Goal: Information Seeking & Learning: Learn about a topic

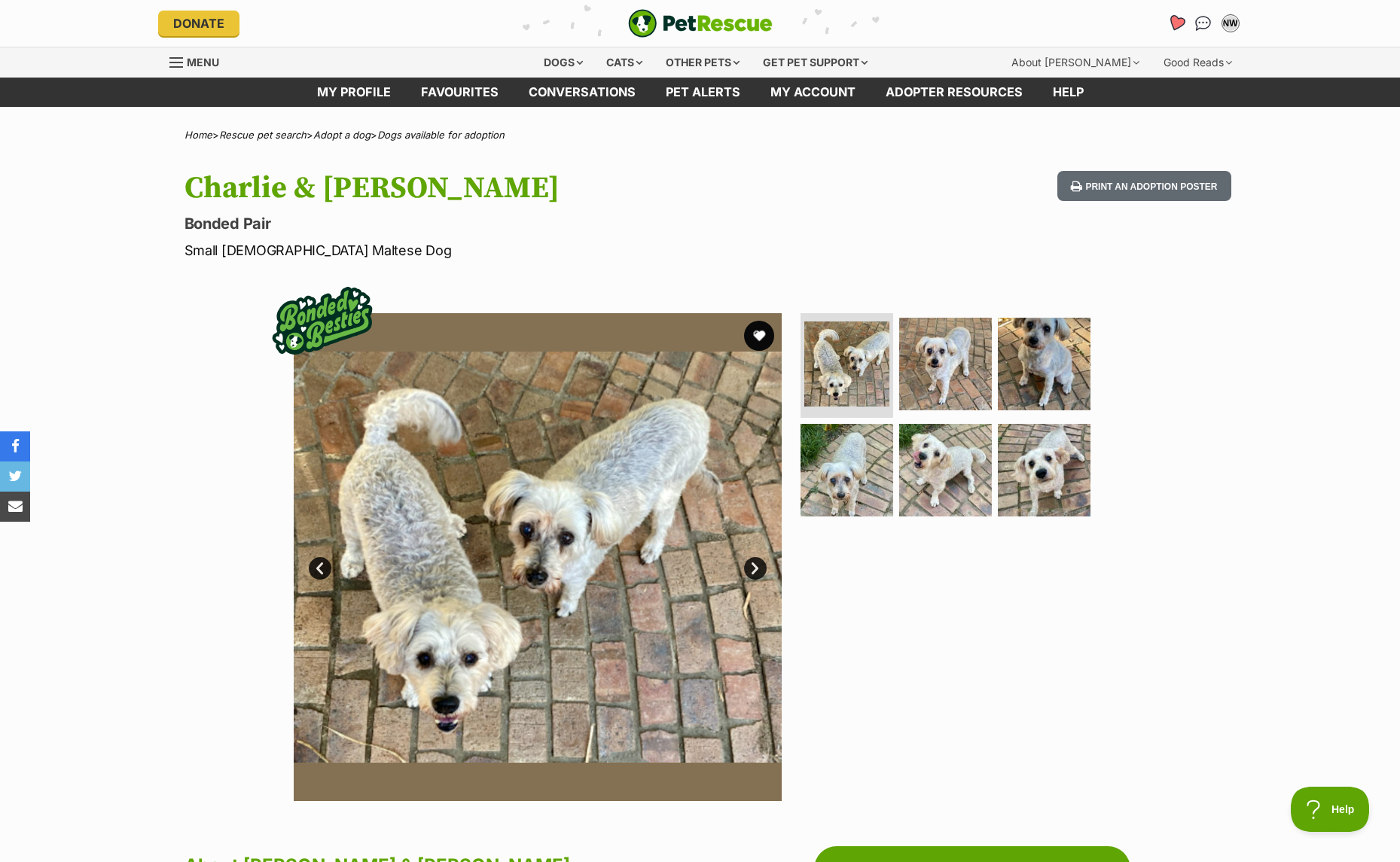
click at [1178, 24] on icon "Favourites" at bounding box center [1175, 23] width 18 height 17
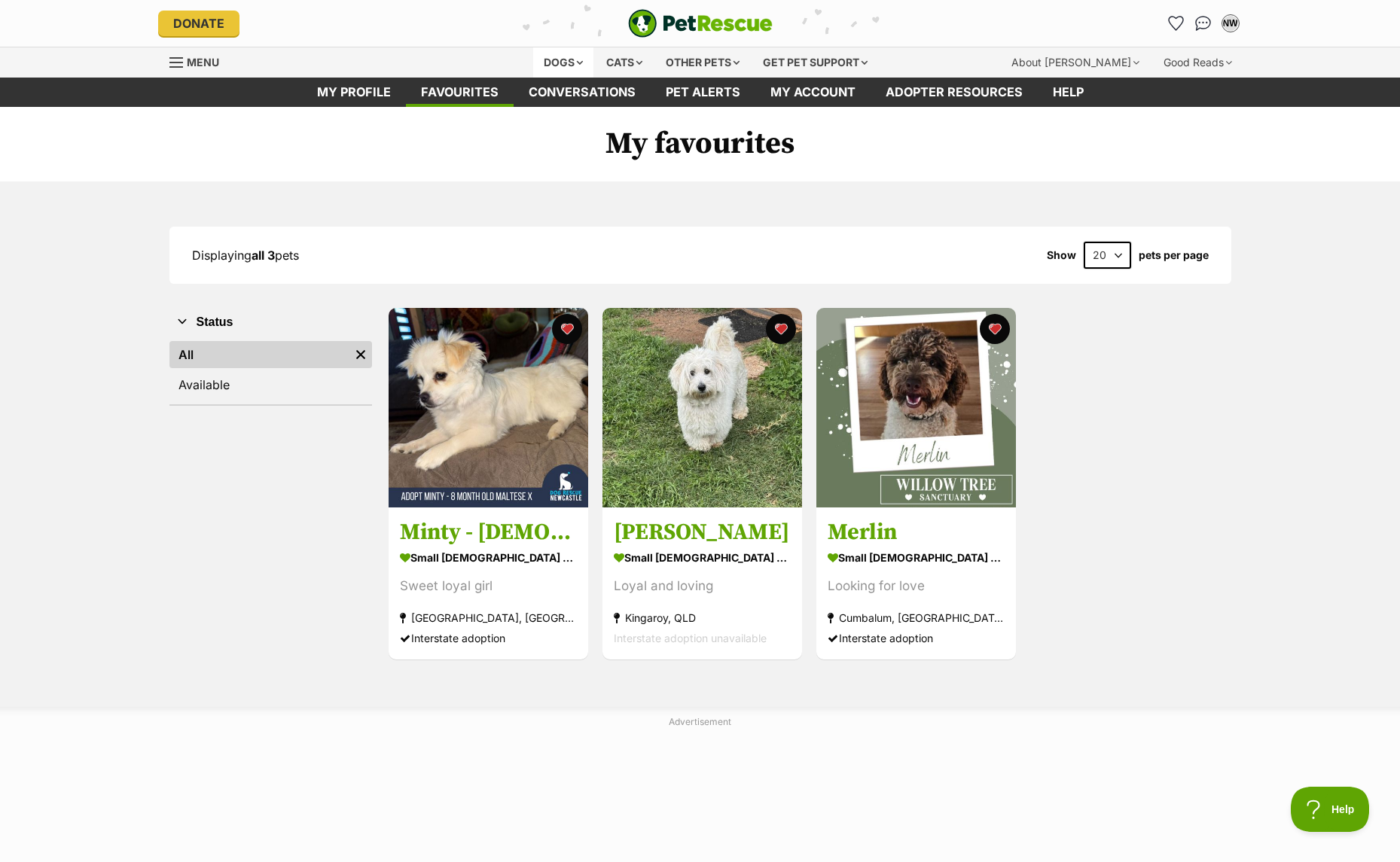
click at [569, 55] on div "Dogs" at bounding box center [563, 62] width 60 height 30
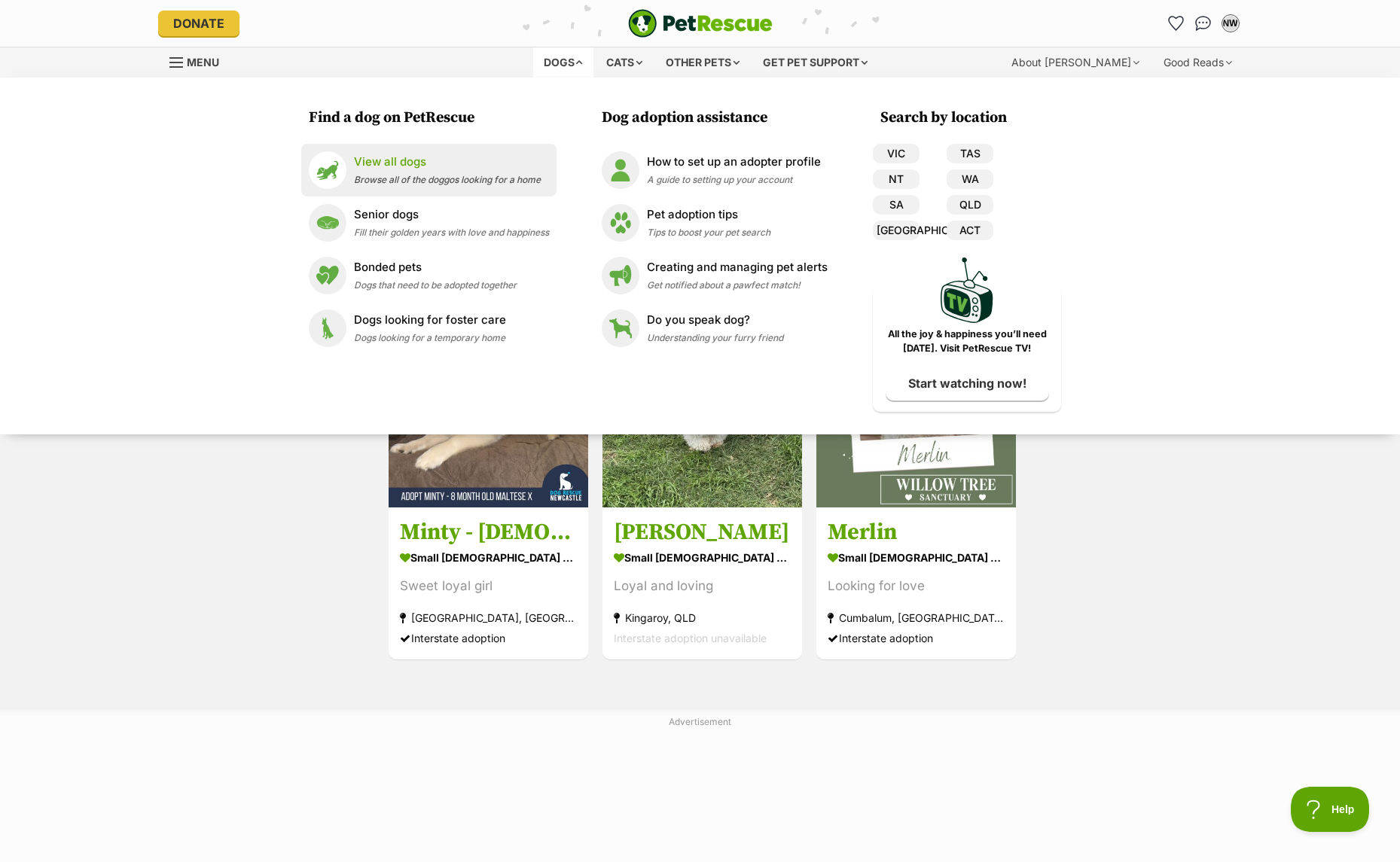
click at [391, 178] on span "Browse all of the doggos looking for a home" at bounding box center [447, 180] width 187 height 11
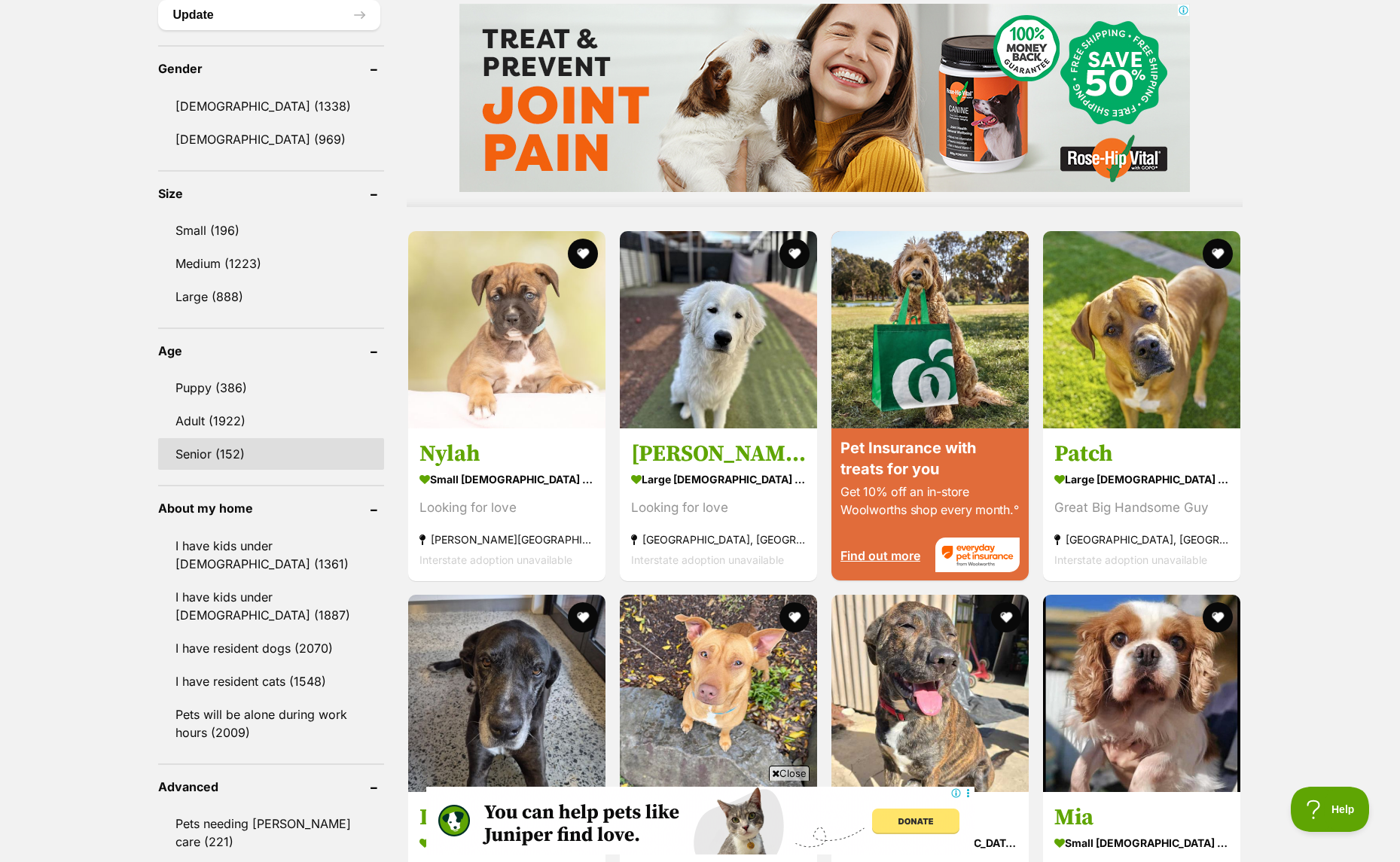
scroll to position [1280, 0]
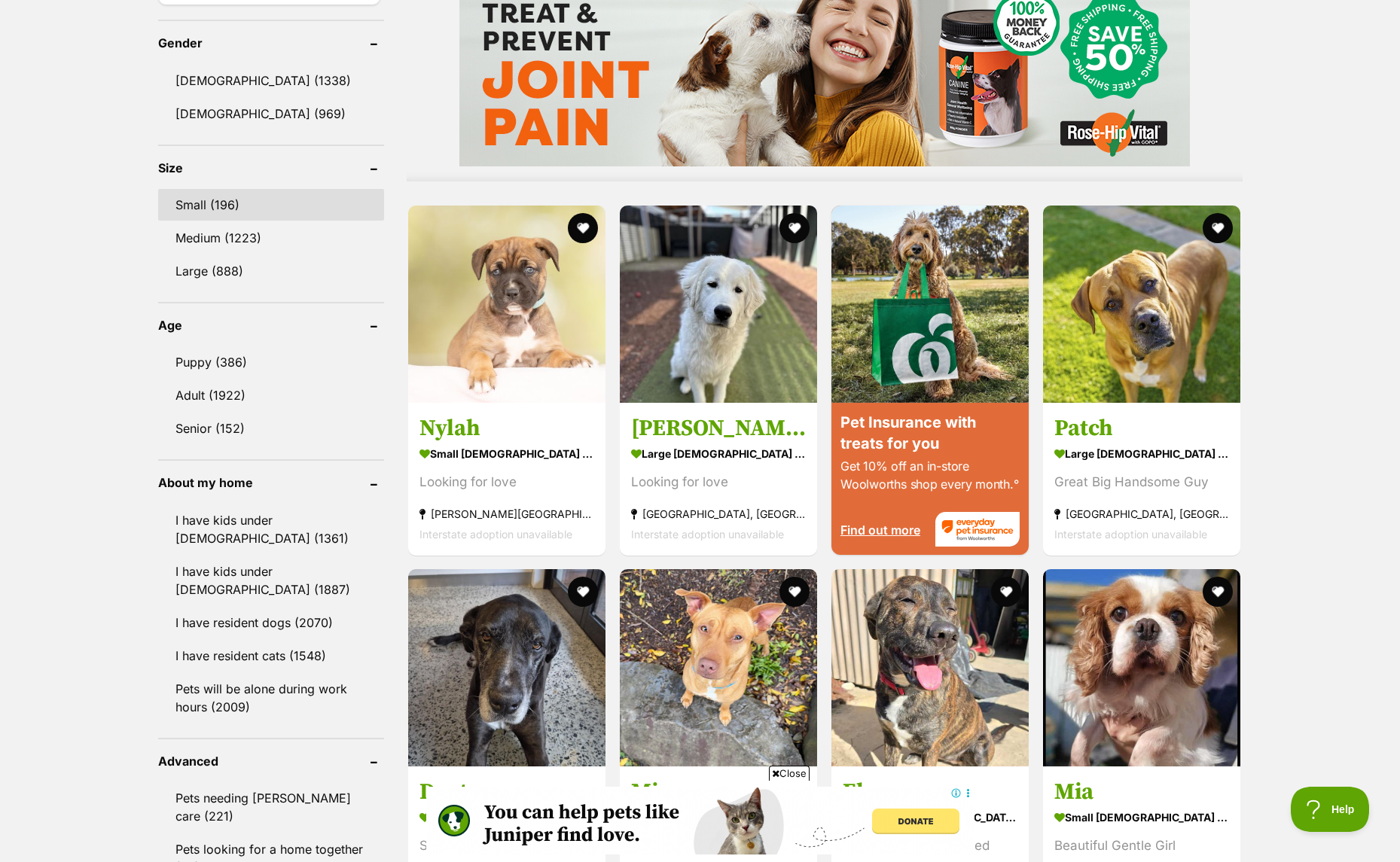
click at [223, 201] on link "Small (196)" at bounding box center [271, 205] width 226 height 32
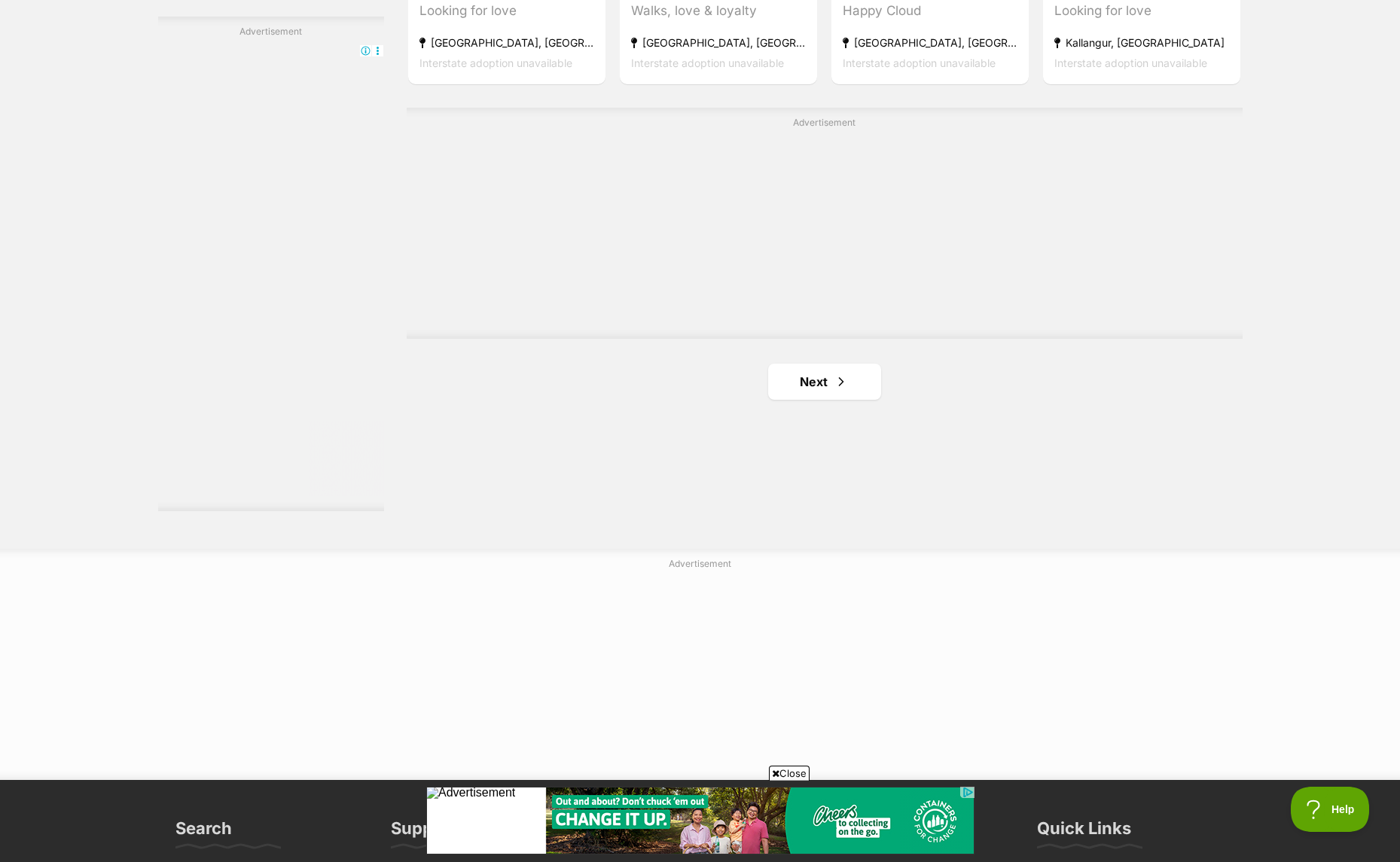
scroll to position [2862, 0]
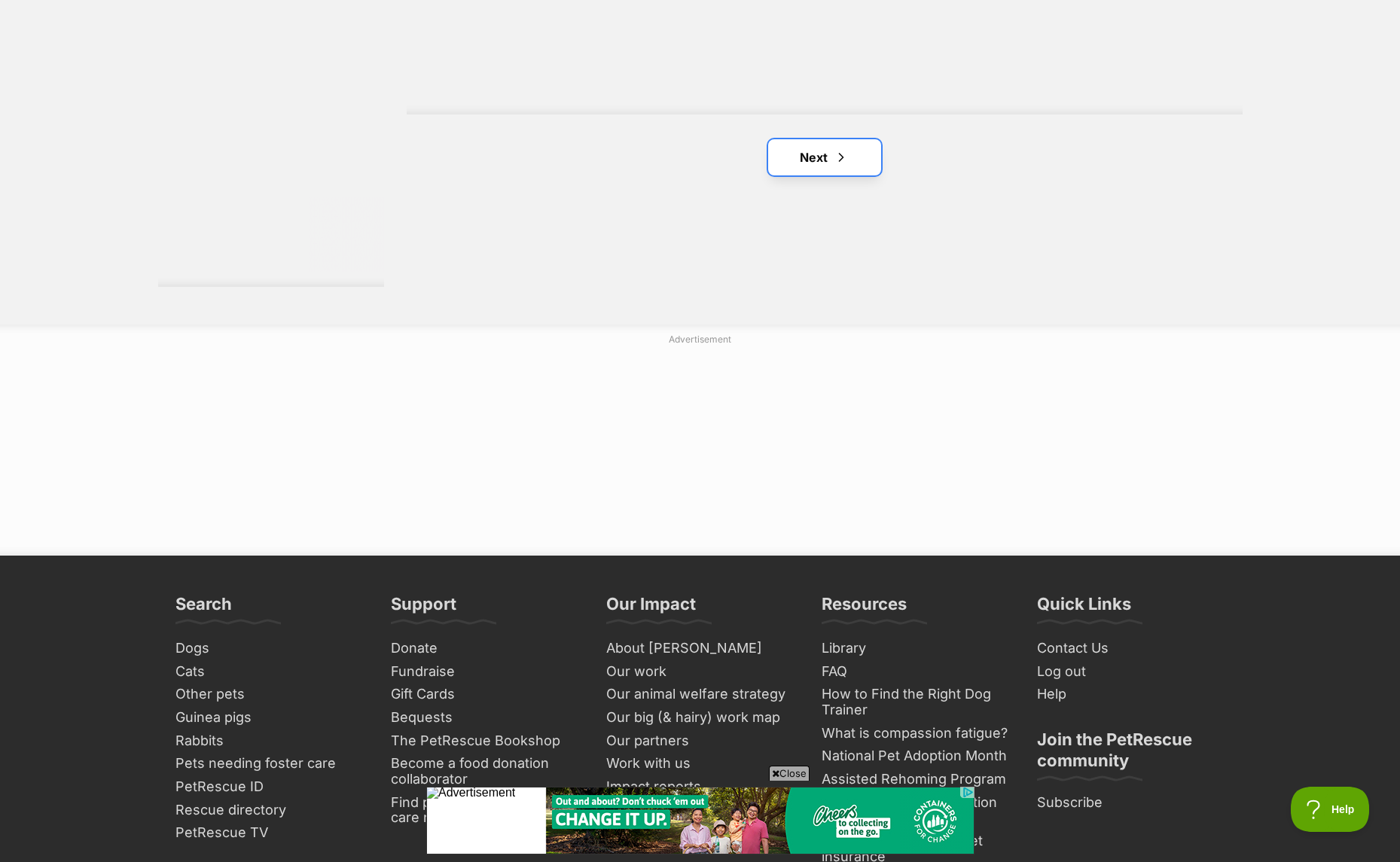
click at [848, 159] on span "Next page" at bounding box center [841, 157] width 15 height 18
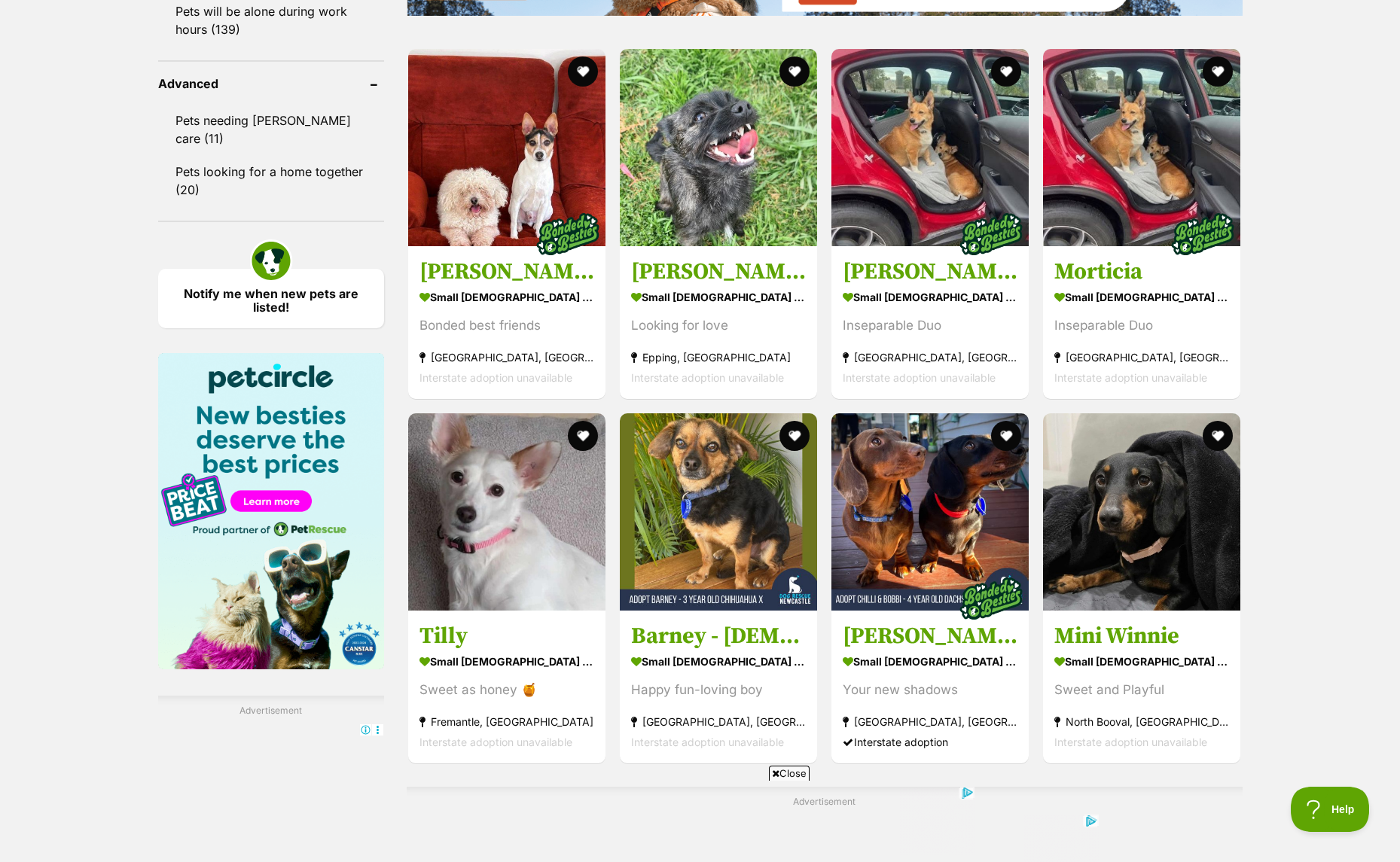
scroll to position [2260, 0]
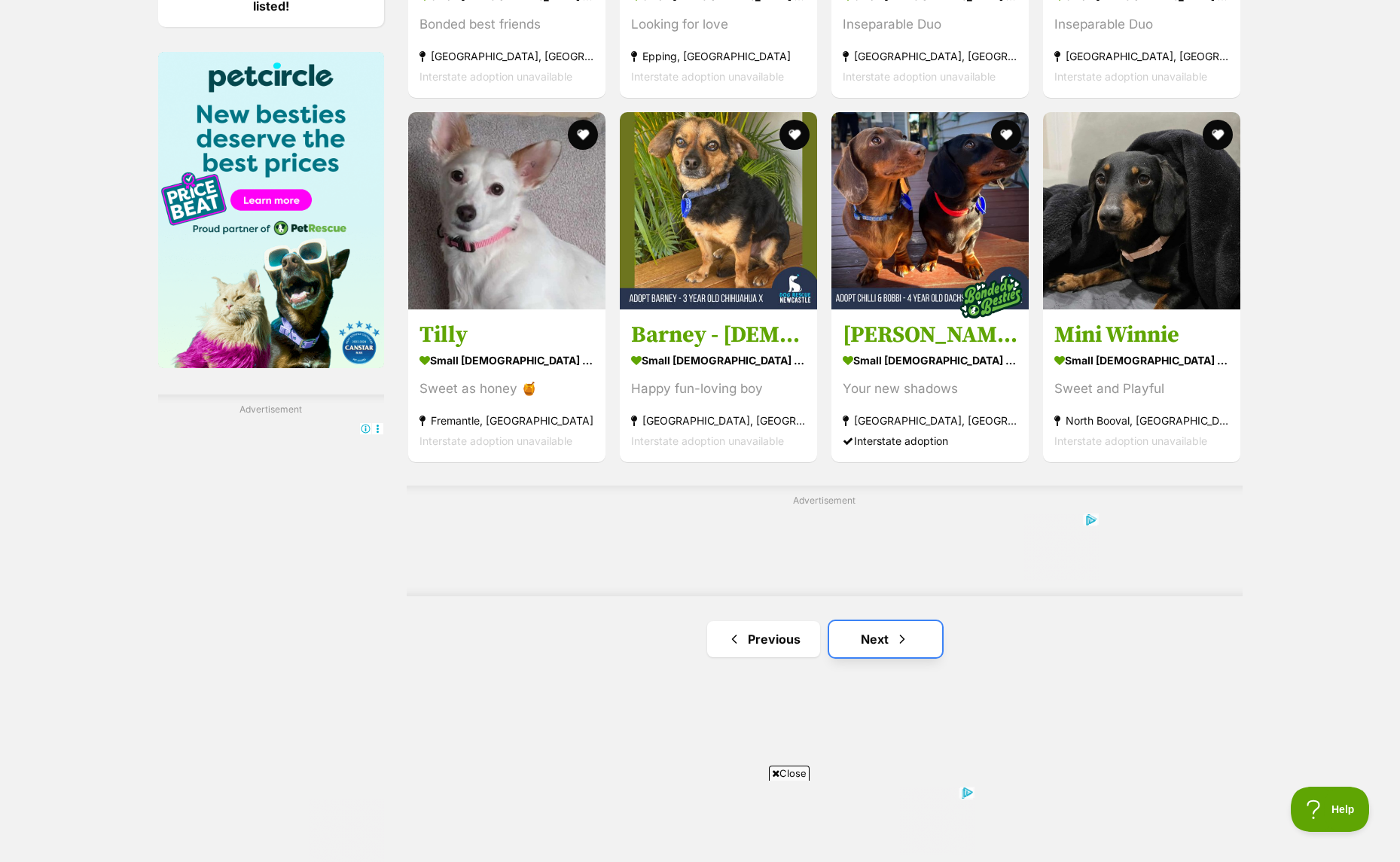
click at [900, 642] on span "Next page" at bounding box center [902, 639] width 15 height 18
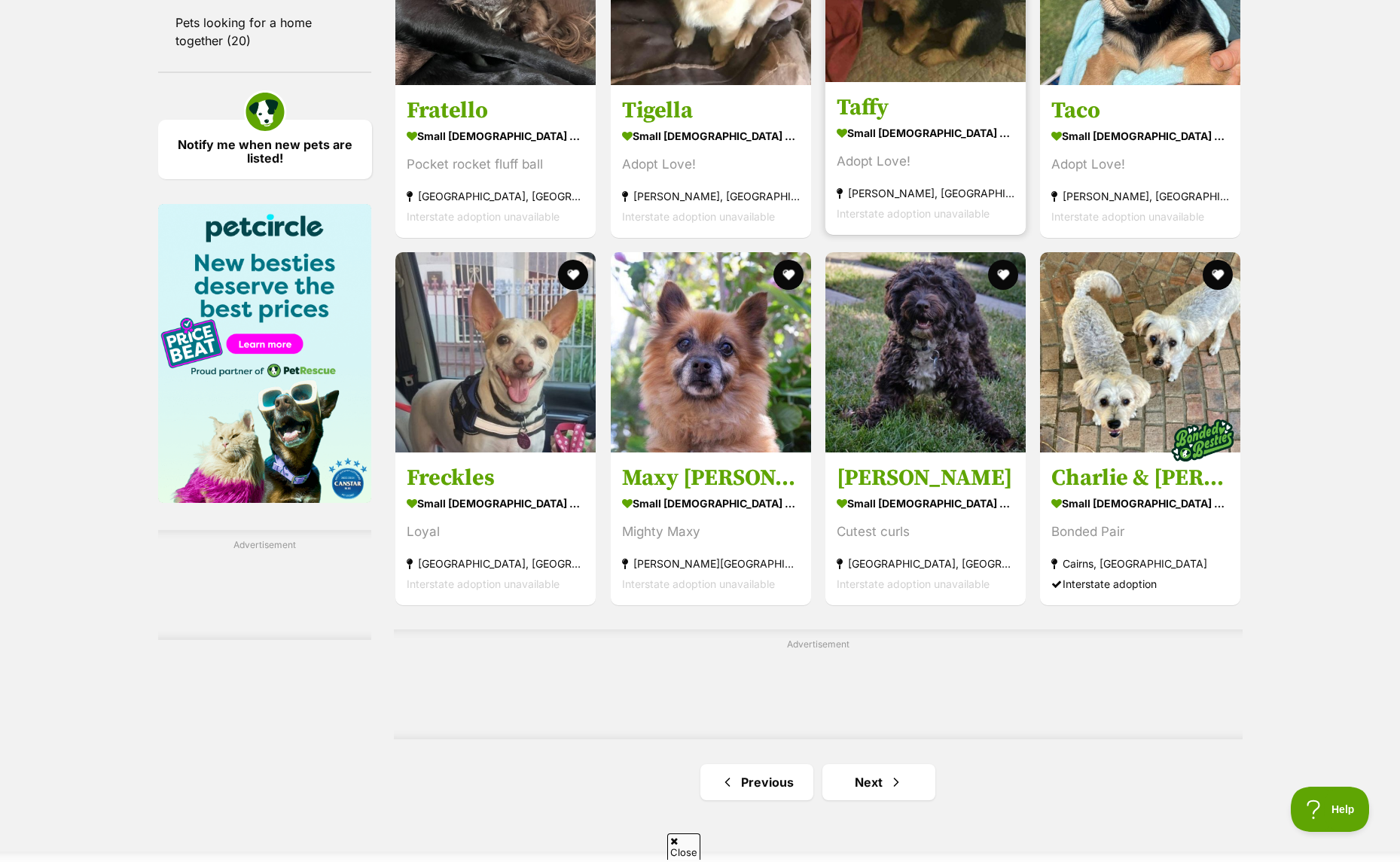
scroll to position [2109, 0]
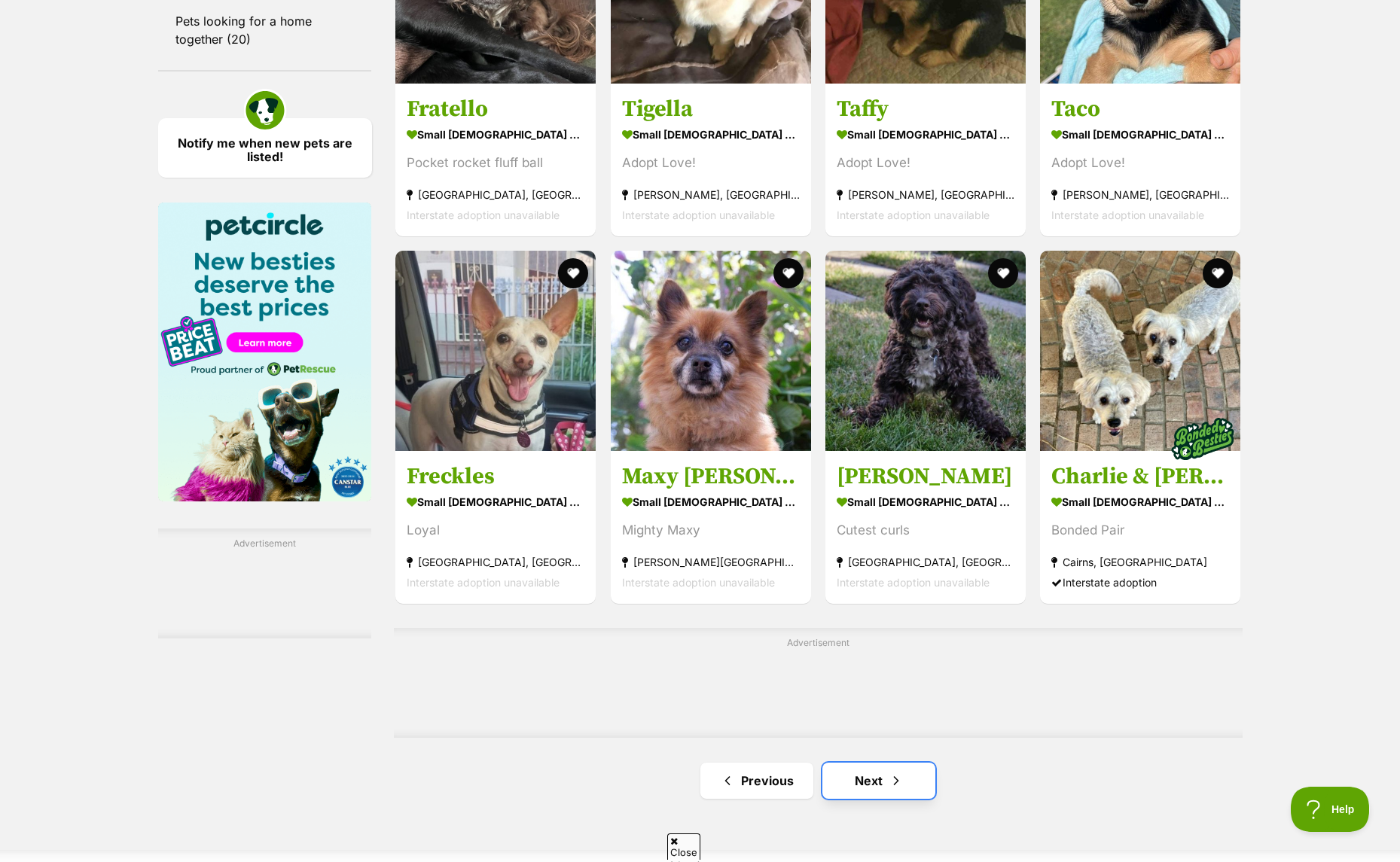
click at [910, 778] on link "Next" at bounding box center [879, 781] width 113 height 36
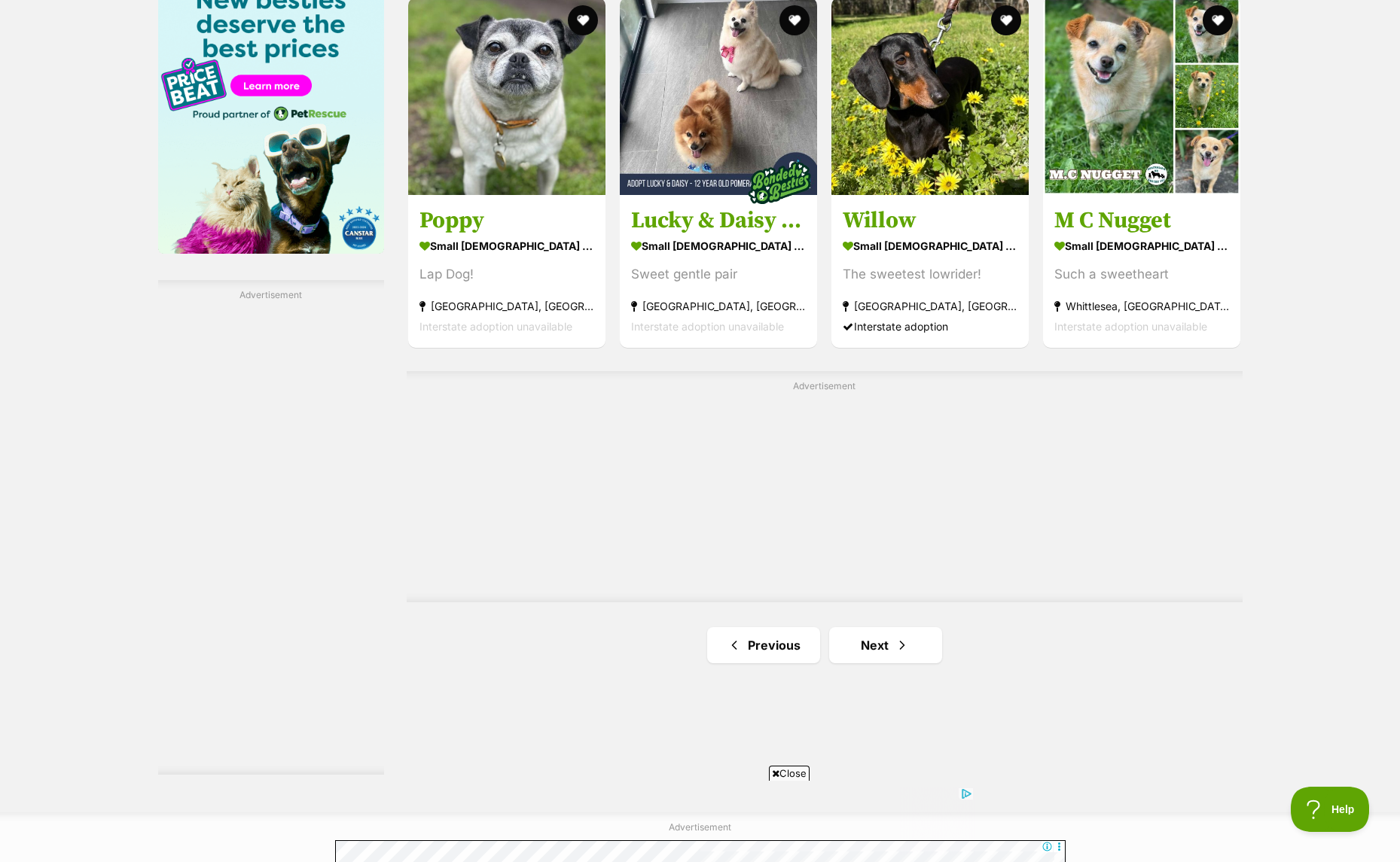
scroll to position [2486, 0]
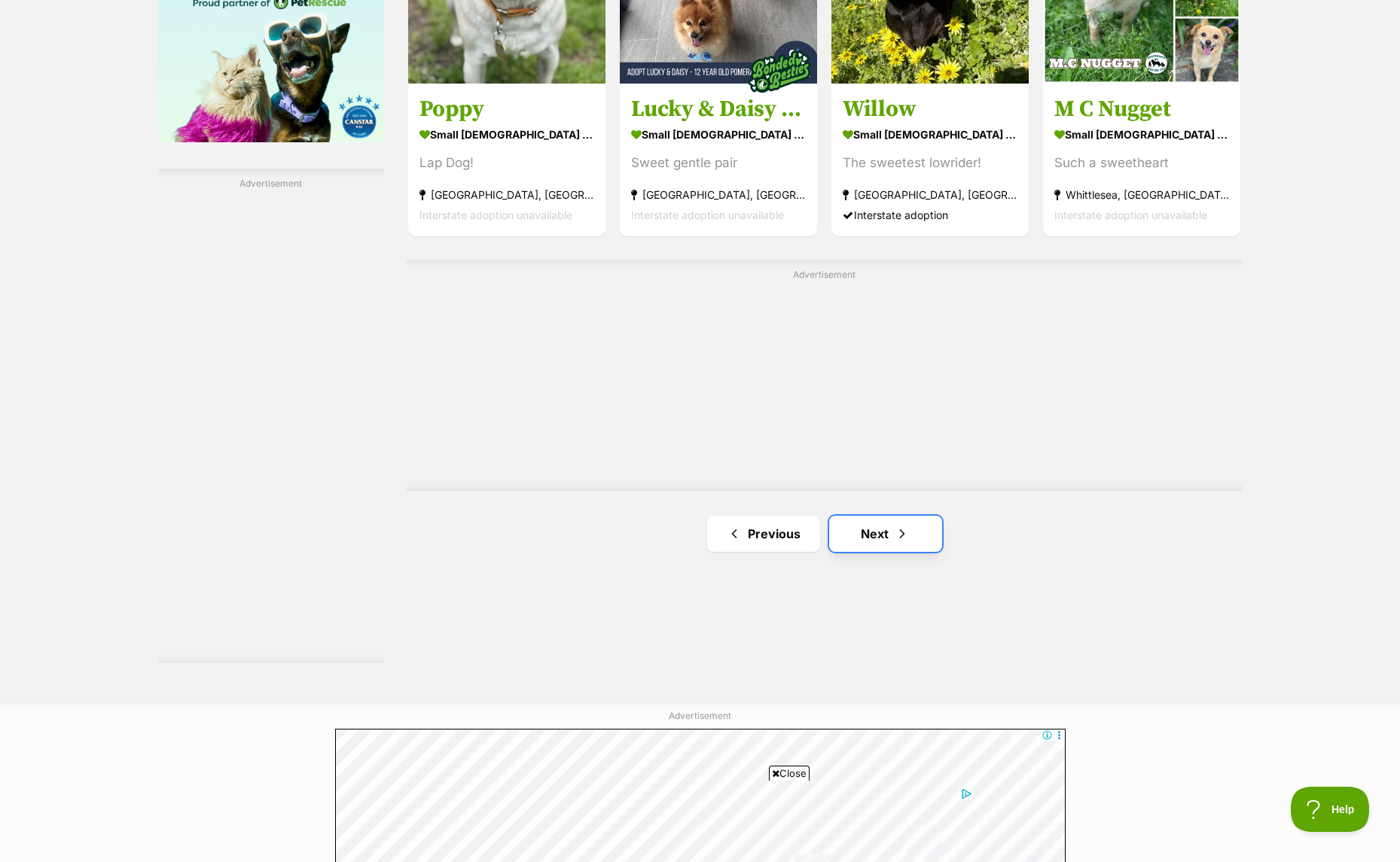
click at [896, 532] on span "Next page" at bounding box center [902, 534] width 15 height 18
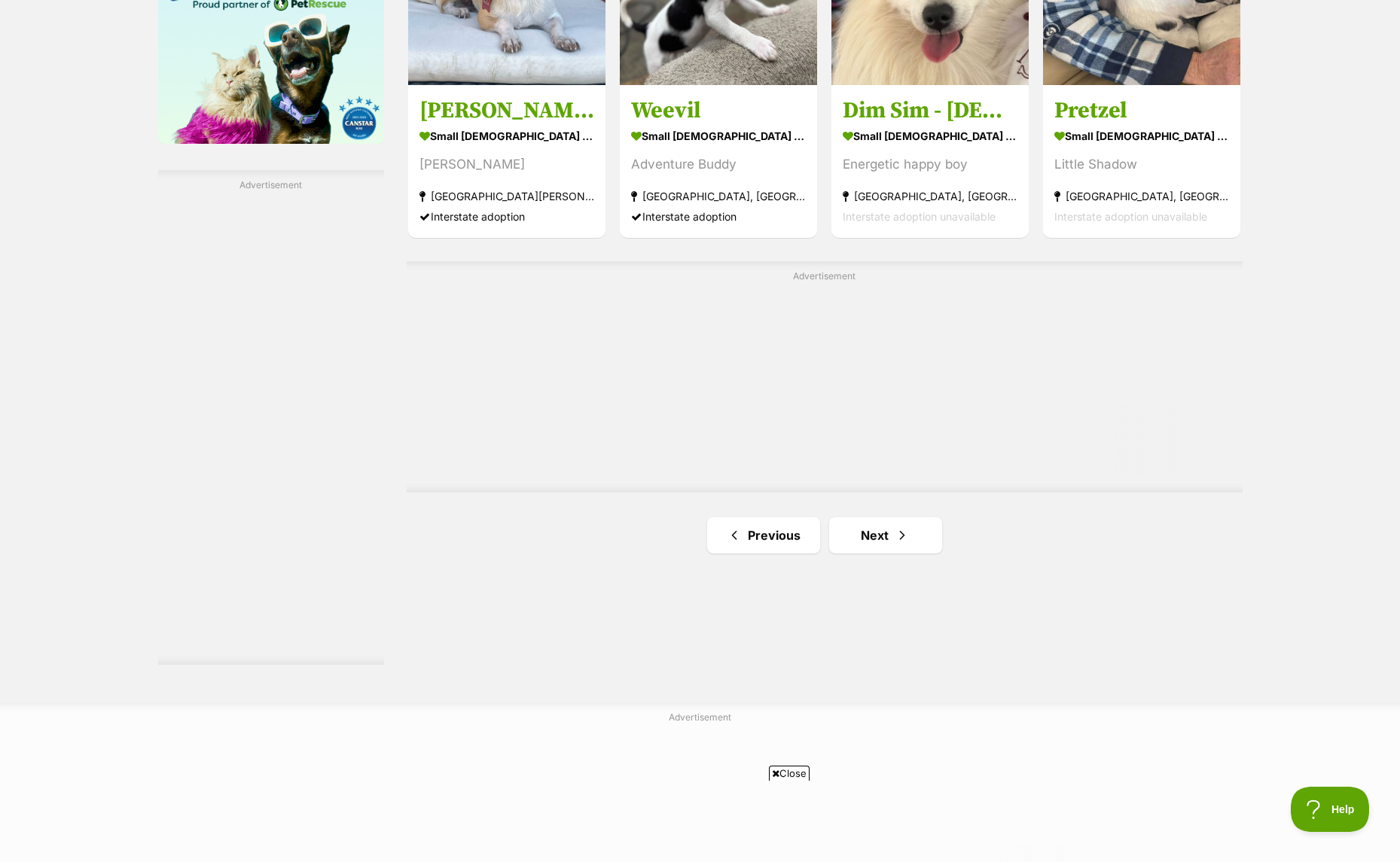
scroll to position [2486, 0]
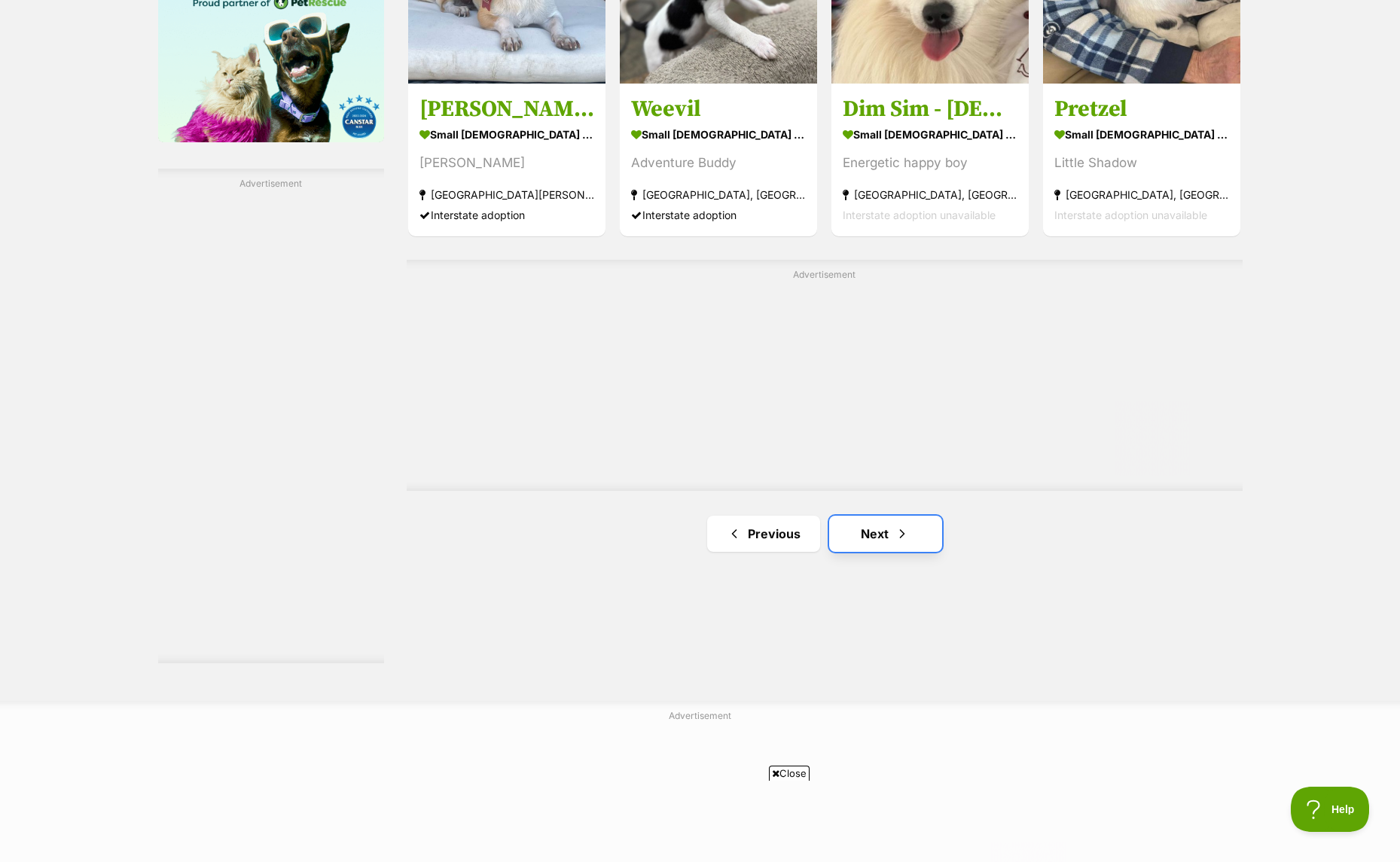
click at [889, 550] on link "Next" at bounding box center [886, 534] width 113 height 36
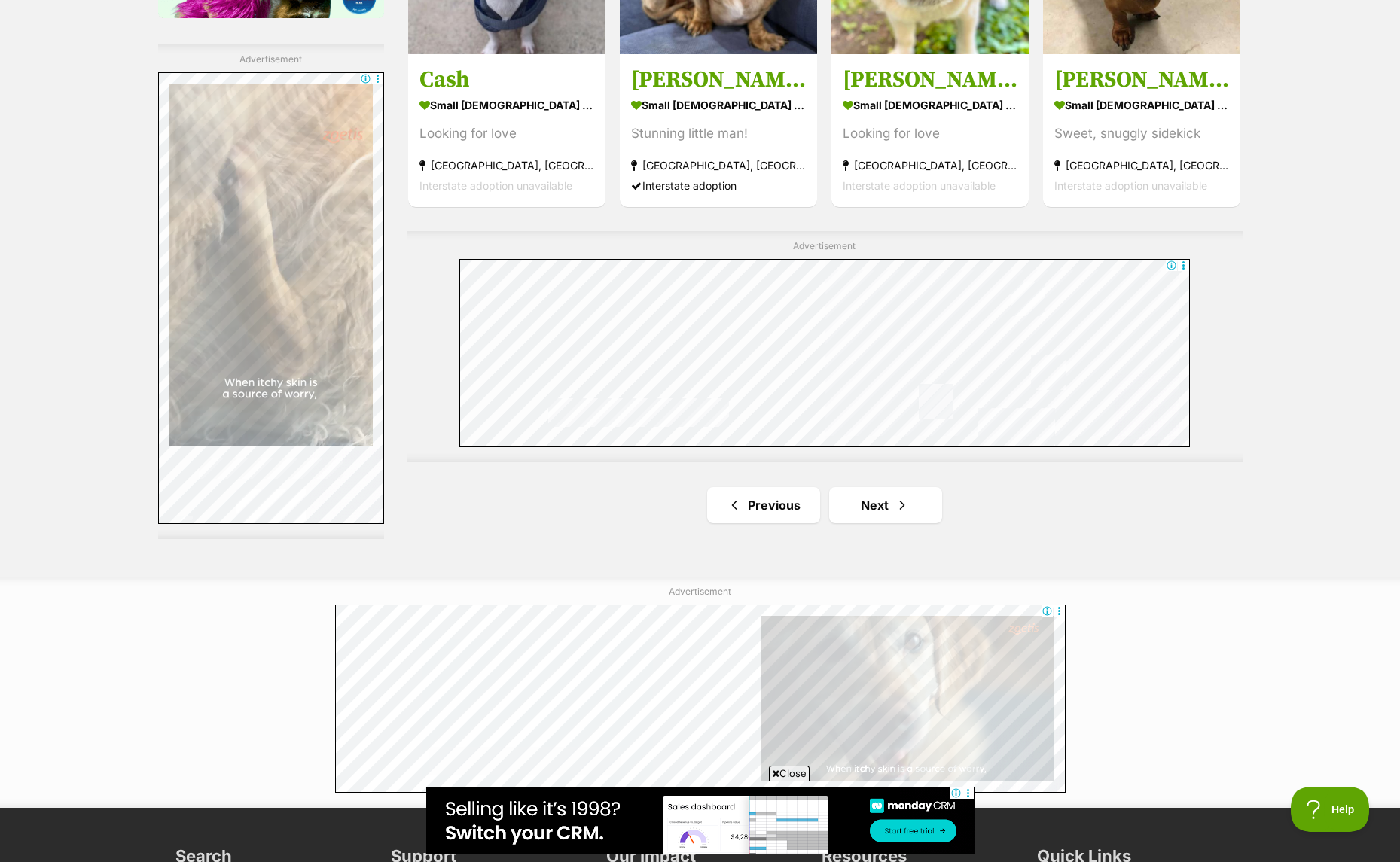
scroll to position [2636, 0]
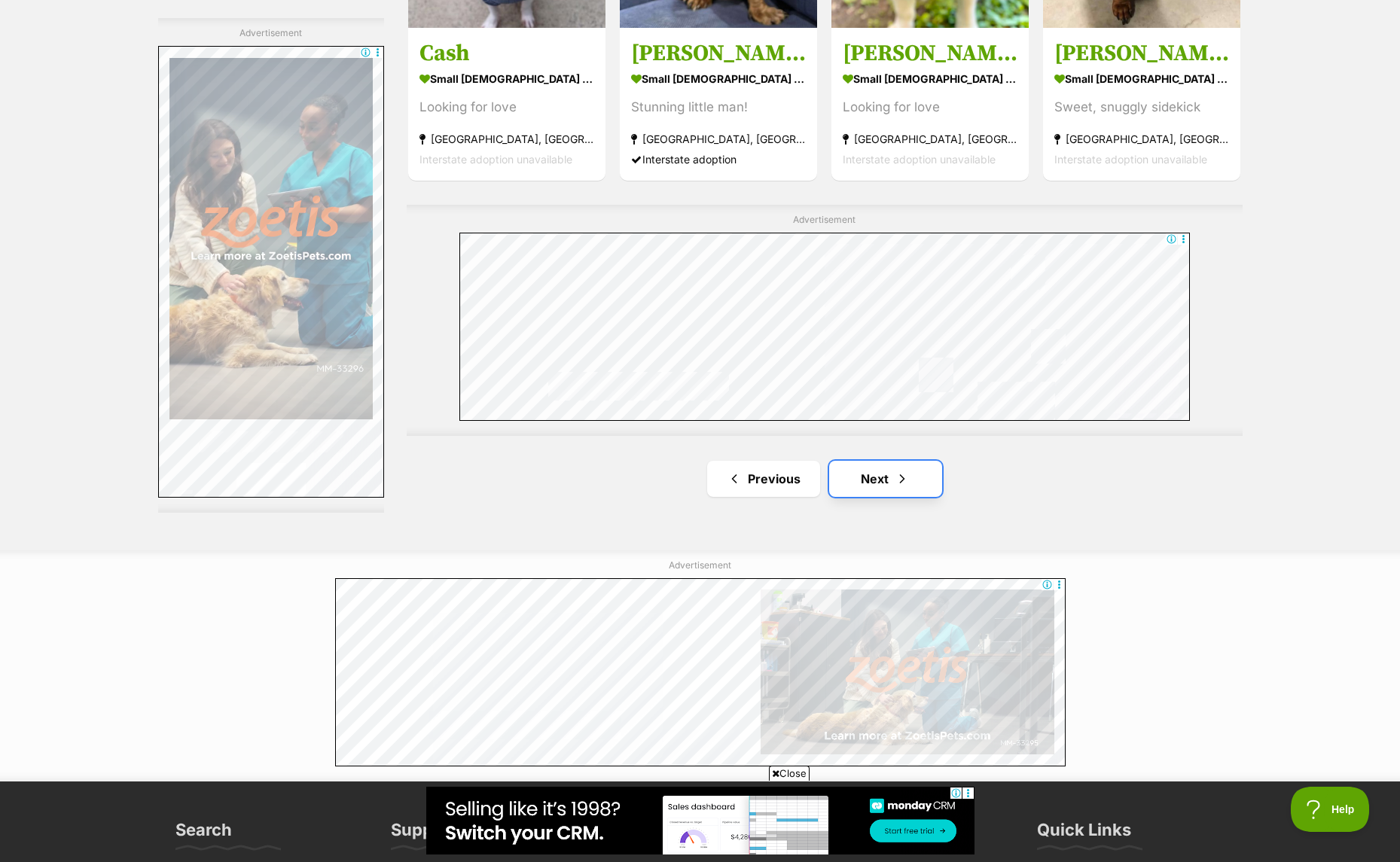
click at [904, 483] on link "Next" at bounding box center [886, 479] width 113 height 36
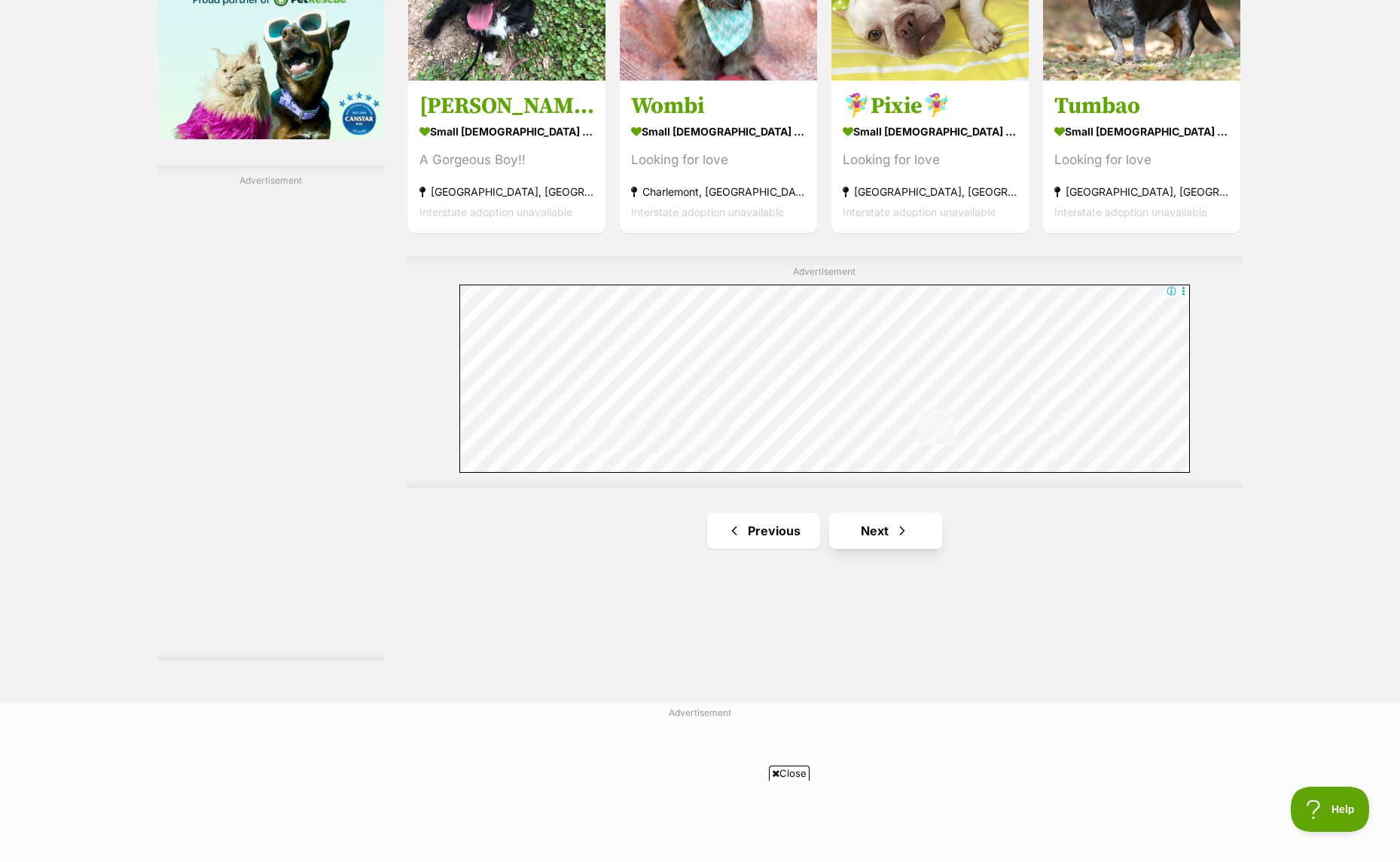
scroll to position [2560, 0]
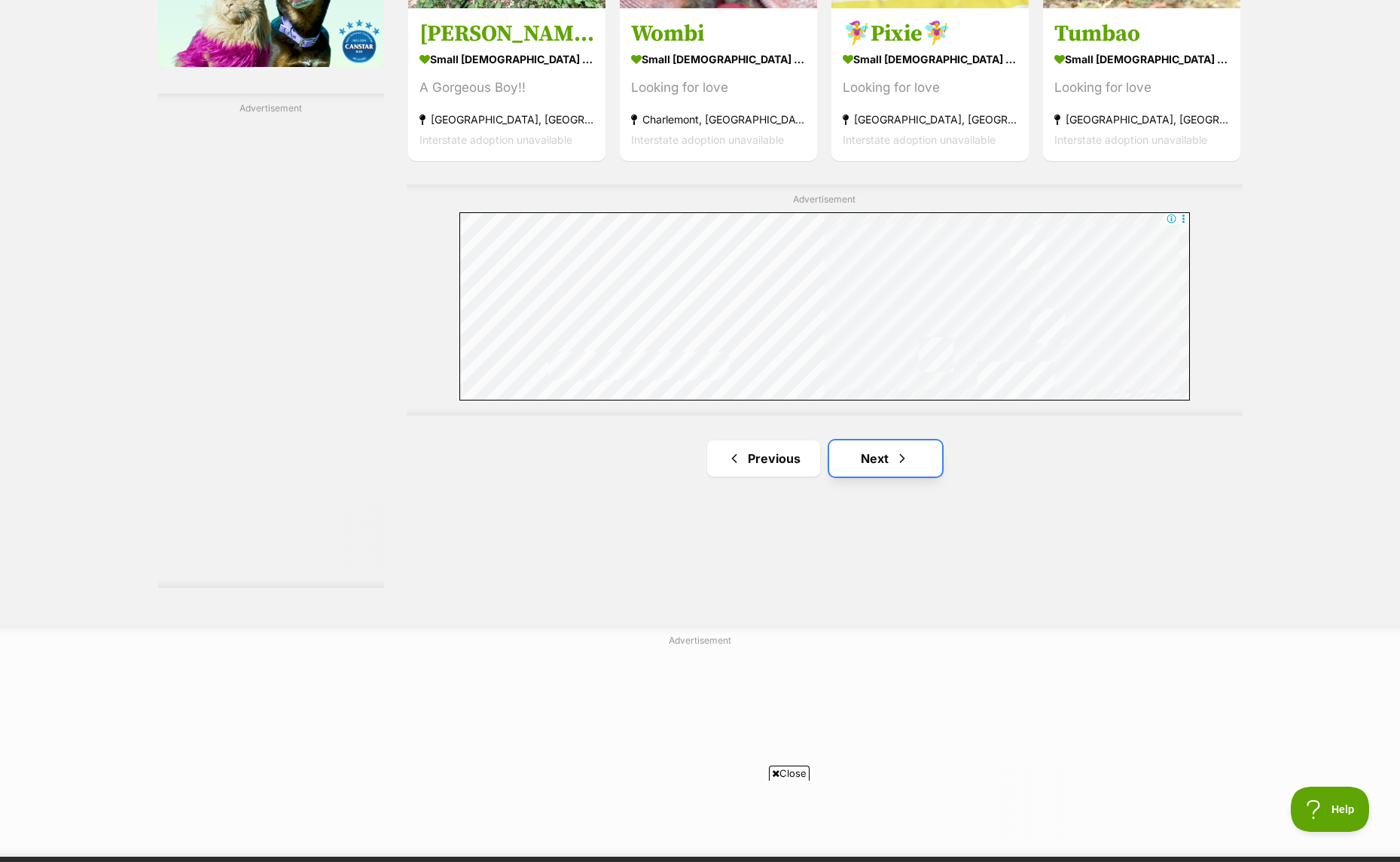
click at [922, 460] on link "Next" at bounding box center [886, 459] width 113 height 36
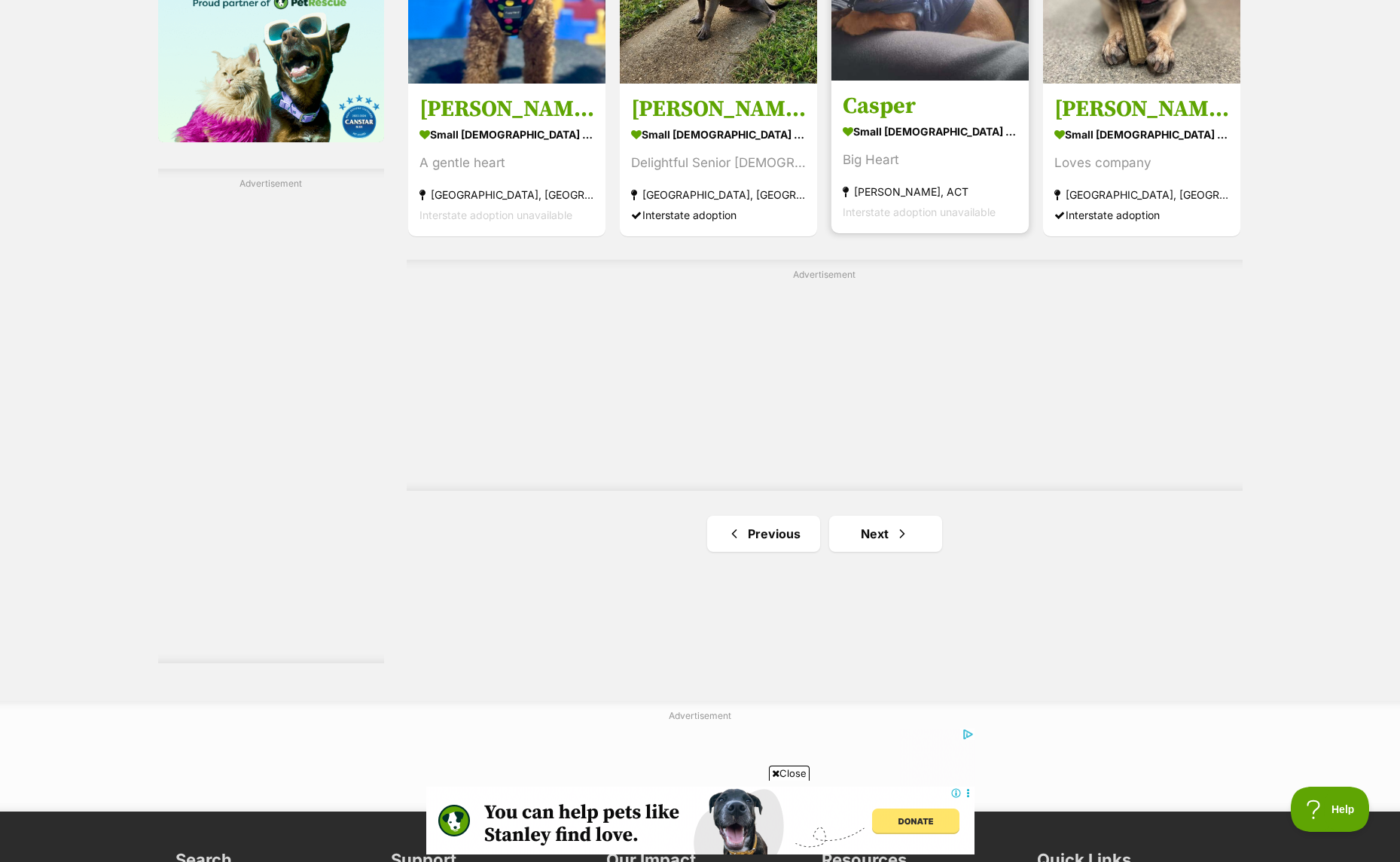
scroll to position [2560, 0]
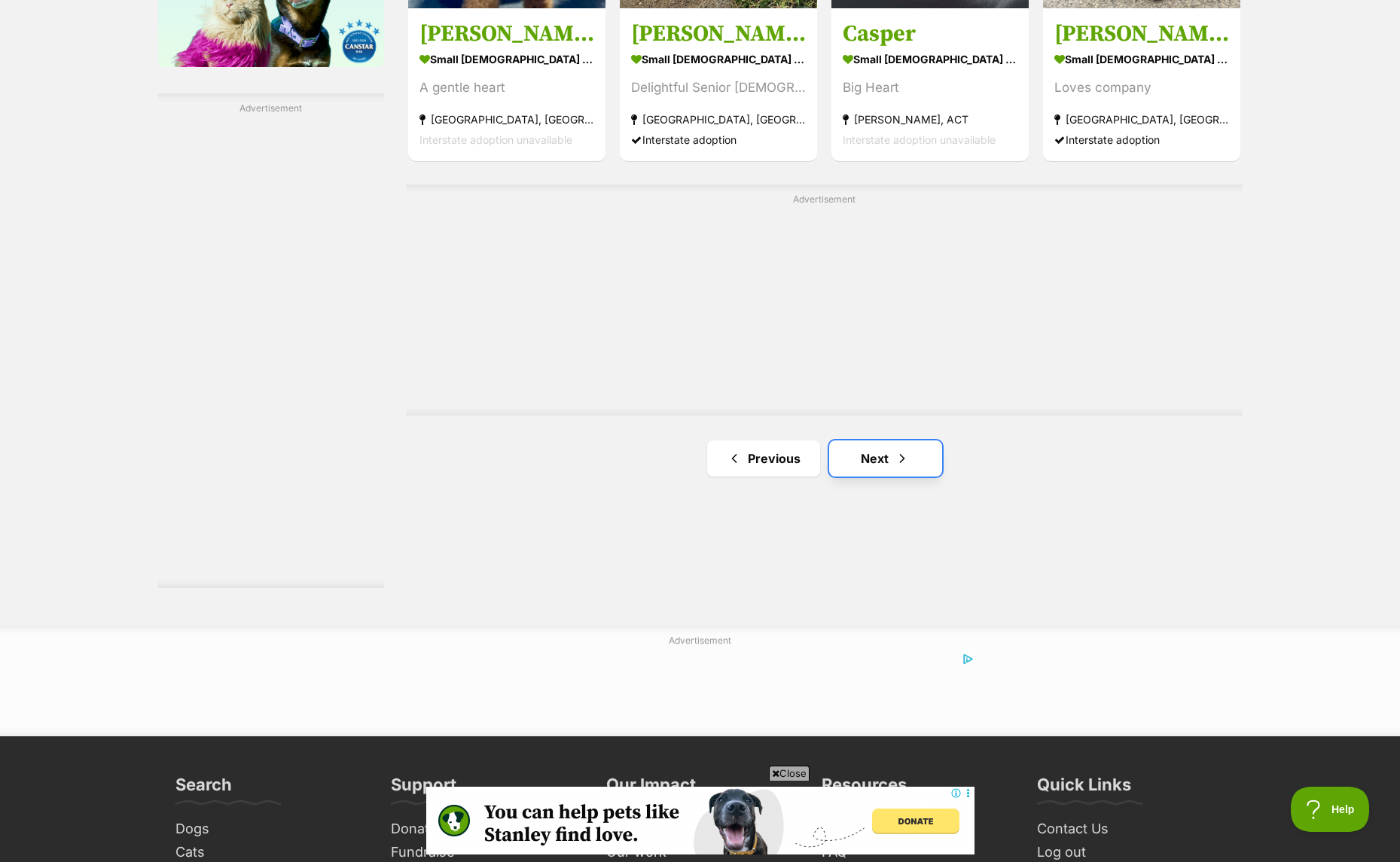
click at [888, 469] on link "Next" at bounding box center [886, 459] width 113 height 36
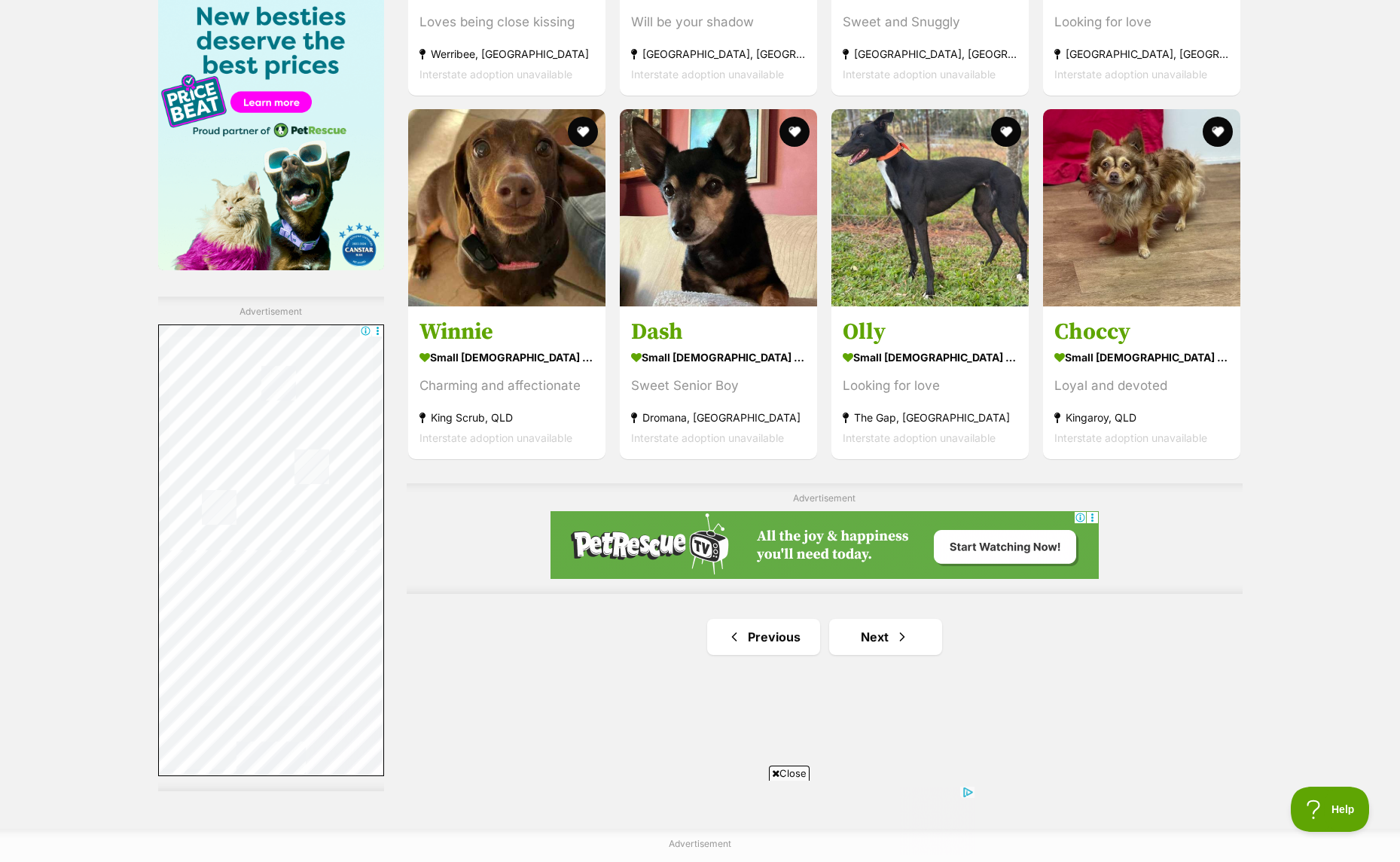
scroll to position [2560, 0]
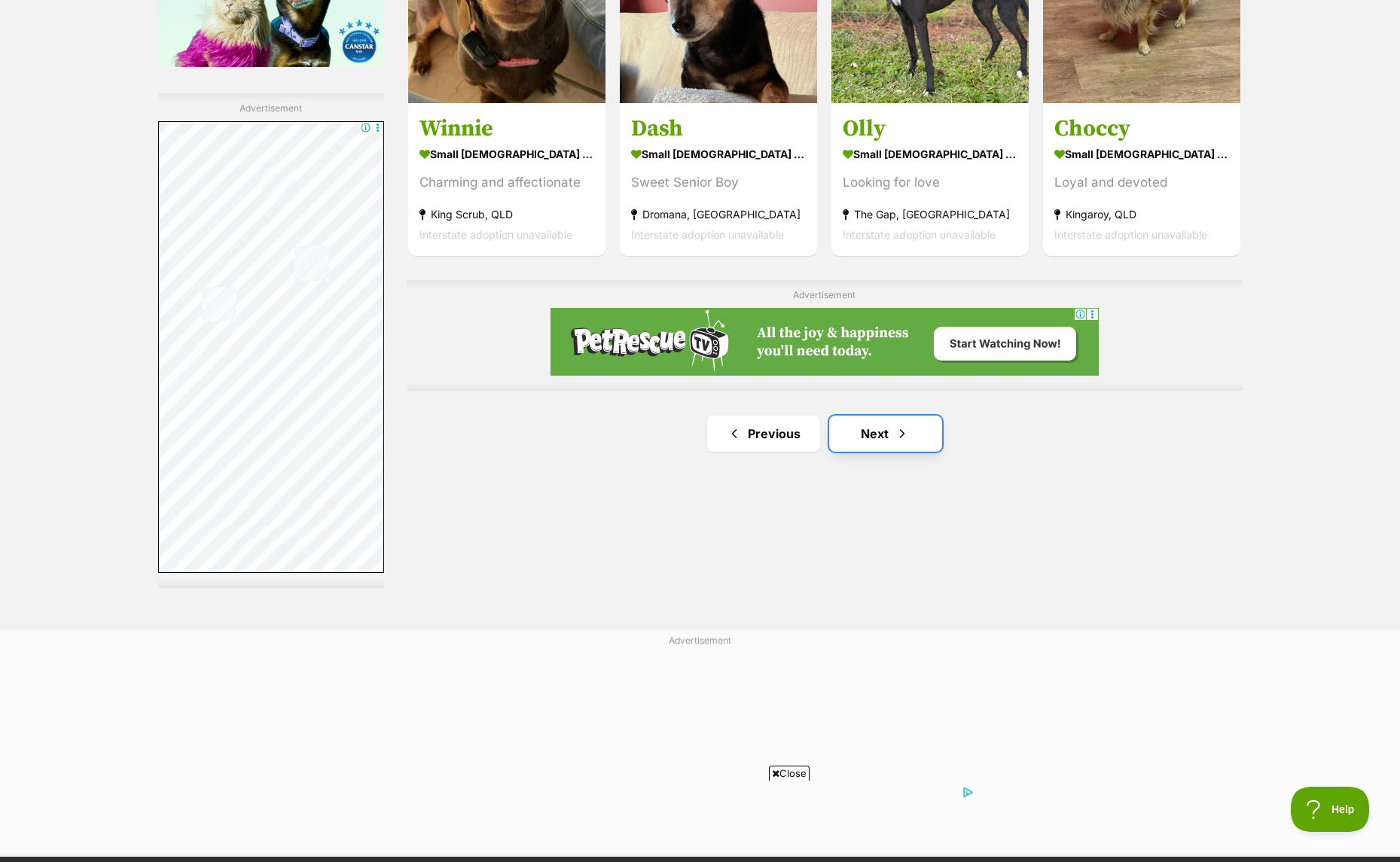
click at [898, 432] on span "Next page" at bounding box center [902, 433] width 15 height 18
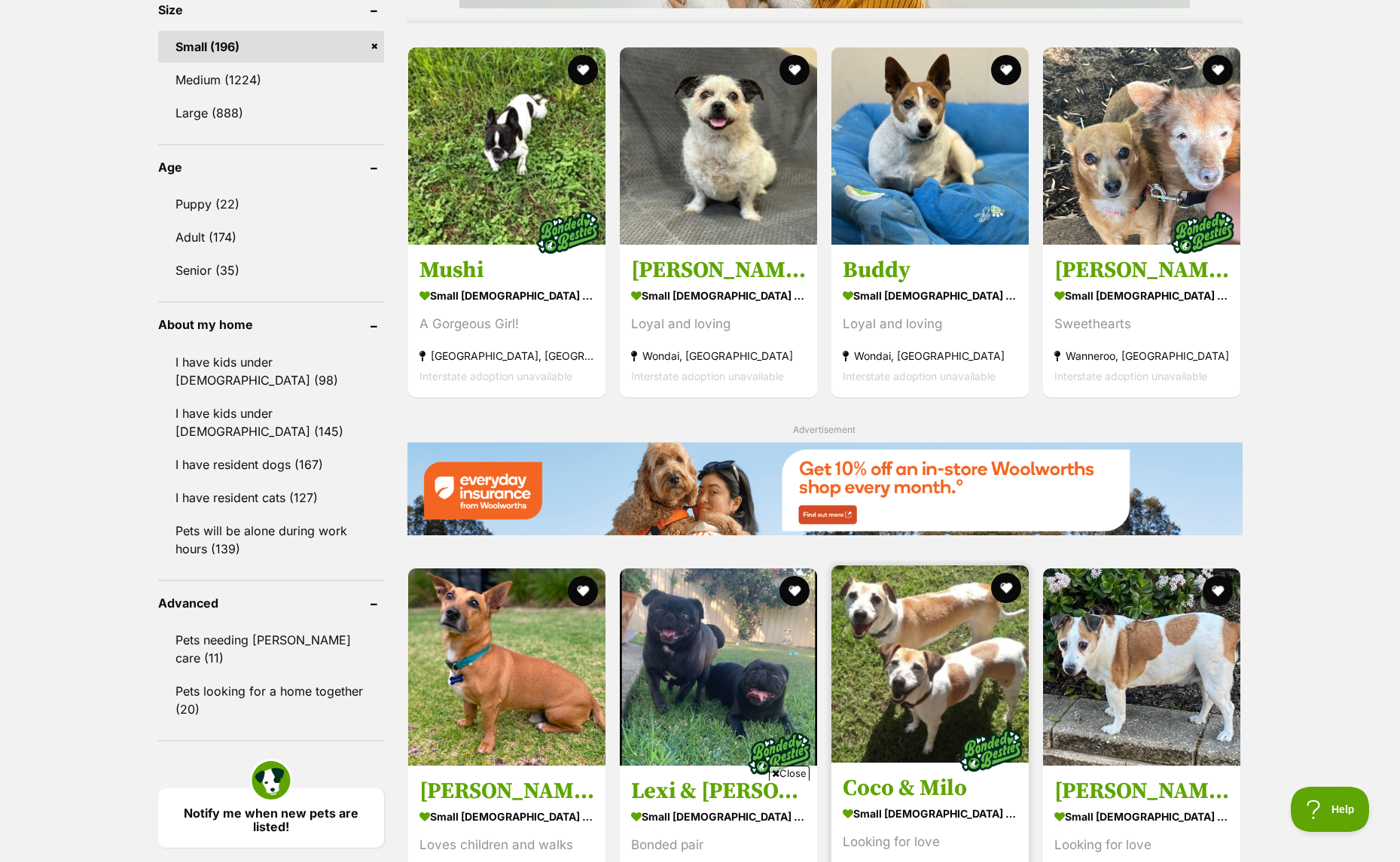
scroll to position [1205, 0]
